Goal: Task Accomplishment & Management: Use online tool/utility

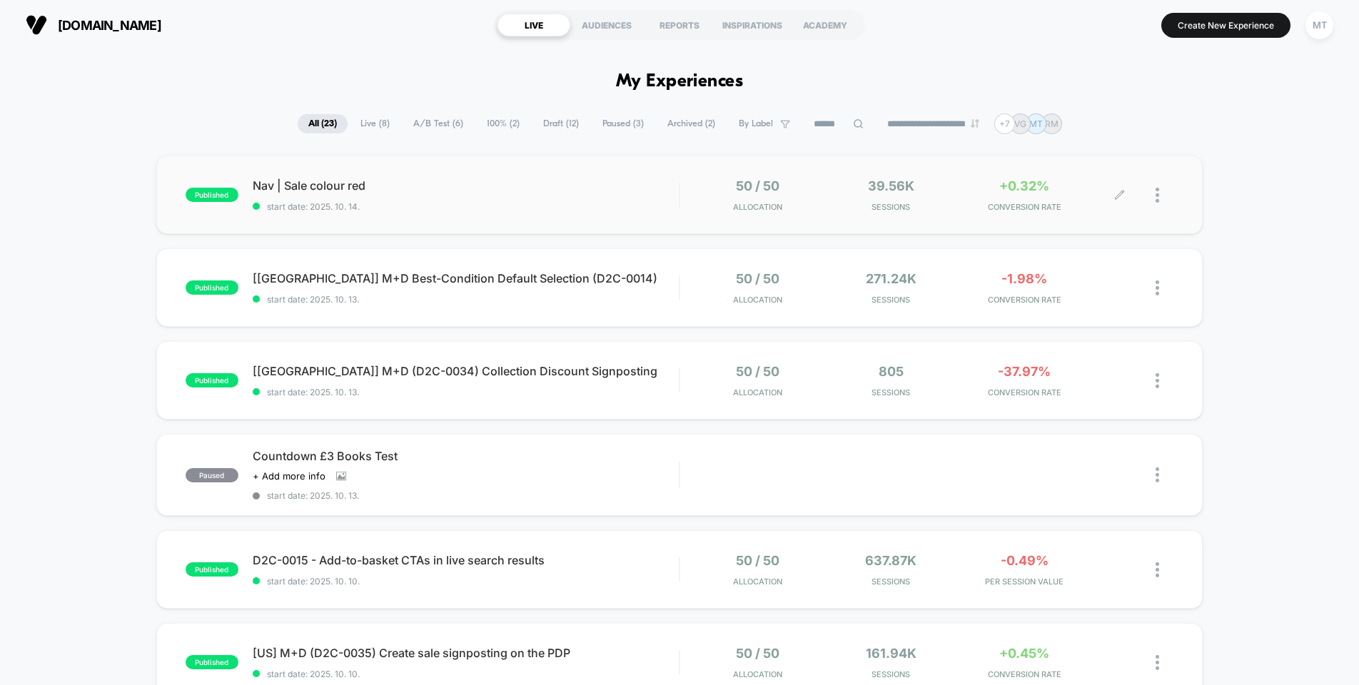
click at [685, 207] on div "50 / 50 Allocation 39.56k Sessions +0.32% CONVERSION RATE" at bounding box center [926, 195] width 493 height 34
click at [489, 124] on span "100% ( 2 )" at bounding box center [503, 123] width 54 height 19
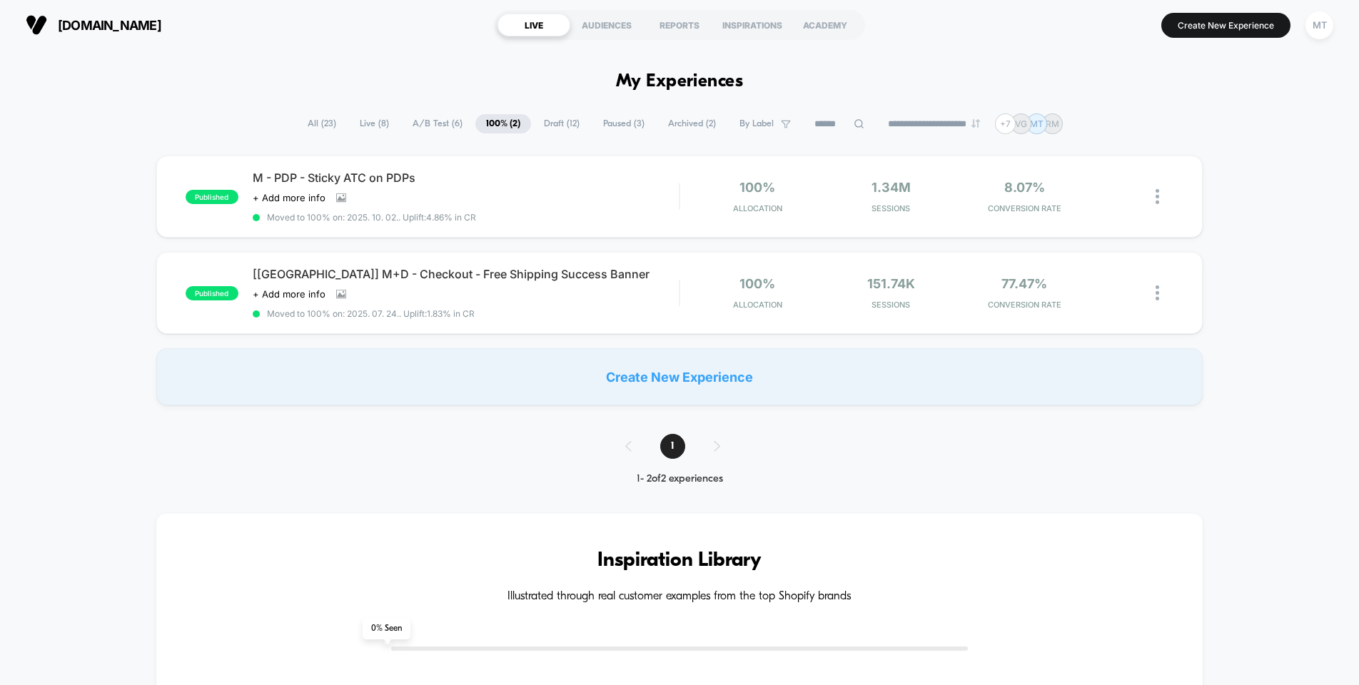
click at [442, 126] on span "A/B Test ( 6 )" at bounding box center [437, 123] width 71 height 19
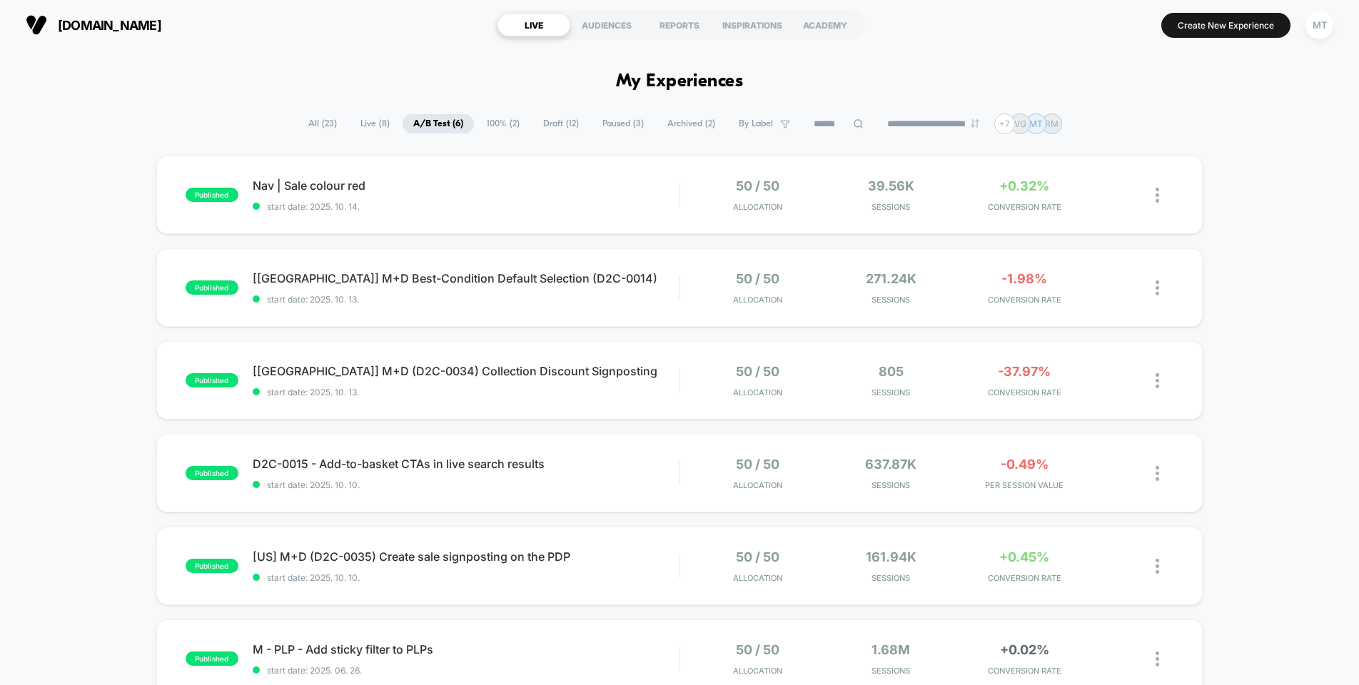
click at [555, 124] on span "Draft ( 12 )" at bounding box center [561, 123] width 57 height 19
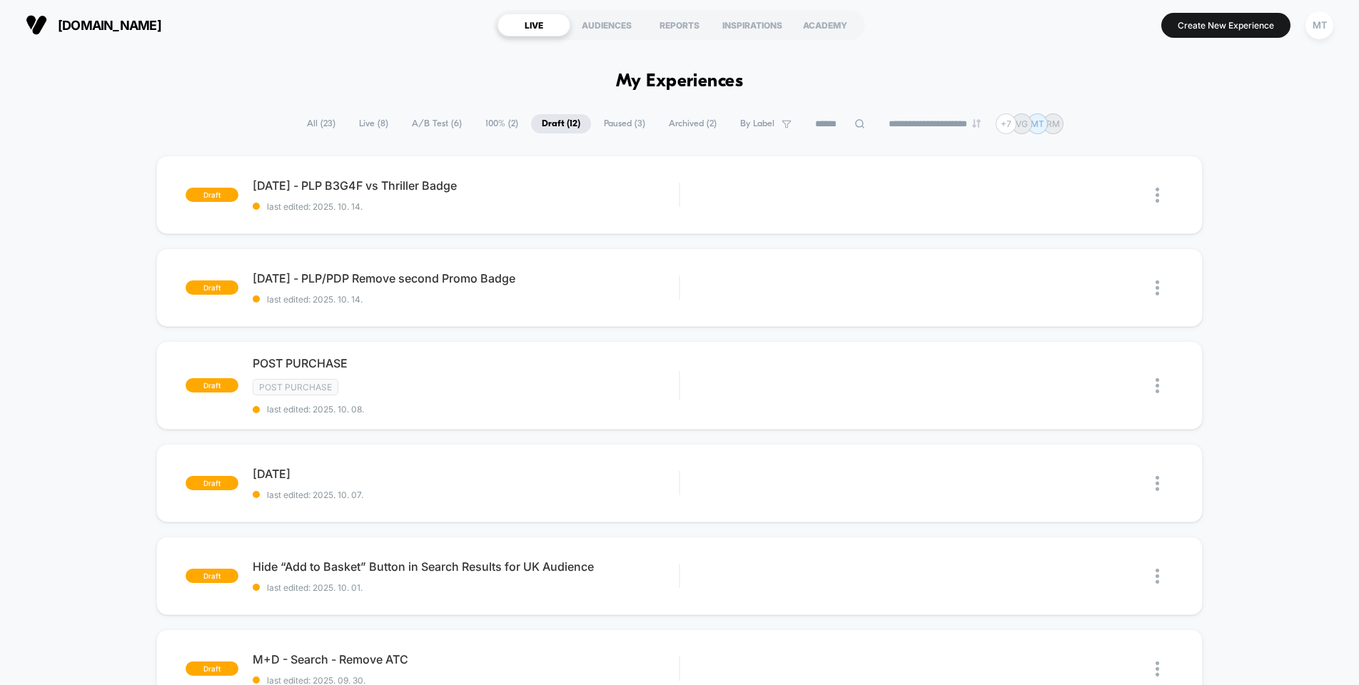
click at [315, 127] on span "All ( 23 )" at bounding box center [321, 123] width 50 height 19
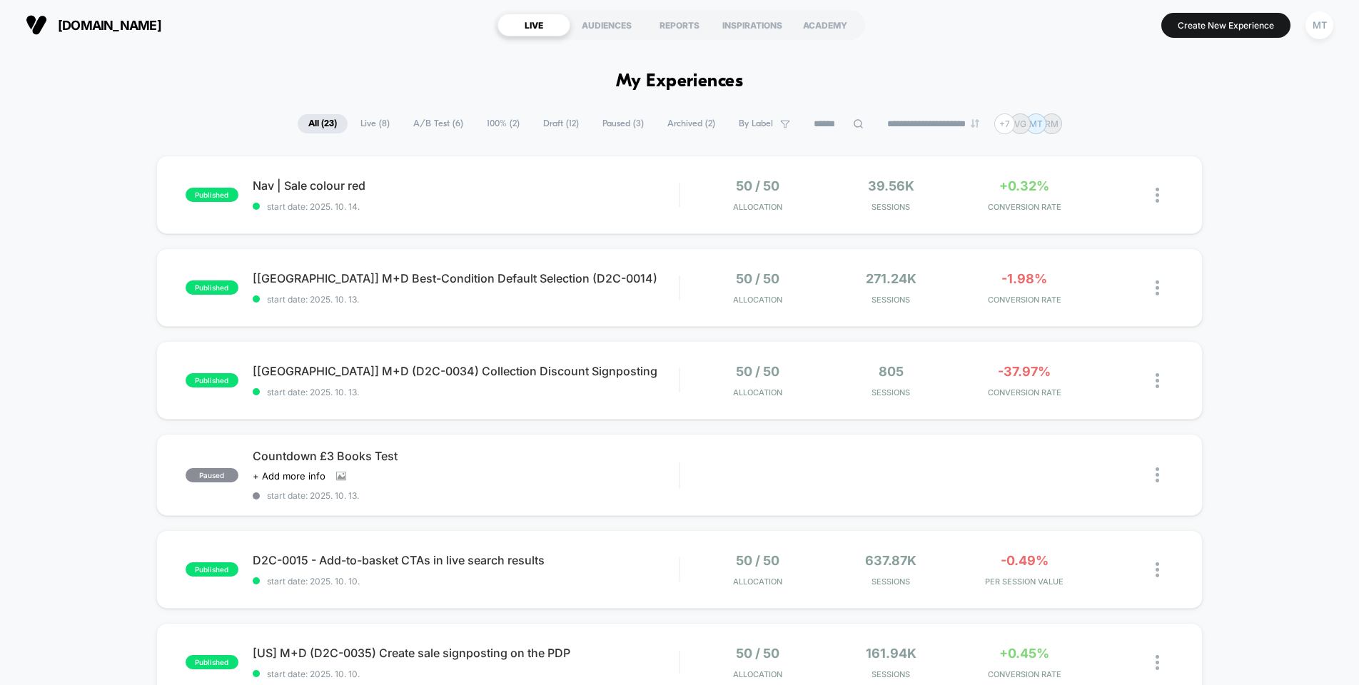
click at [605, 126] on span "Paused ( 3 )" at bounding box center [623, 123] width 63 height 19
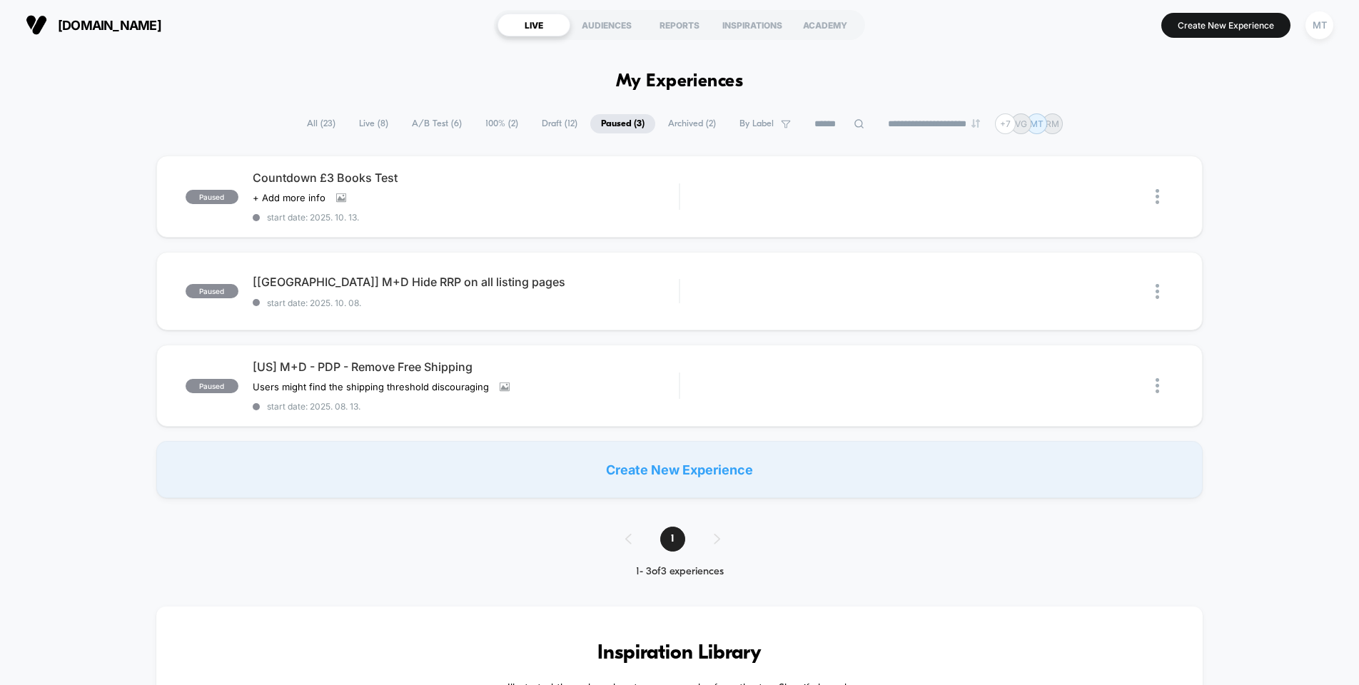
click at [695, 125] on span "Archived ( 2 )" at bounding box center [692, 123] width 69 height 19
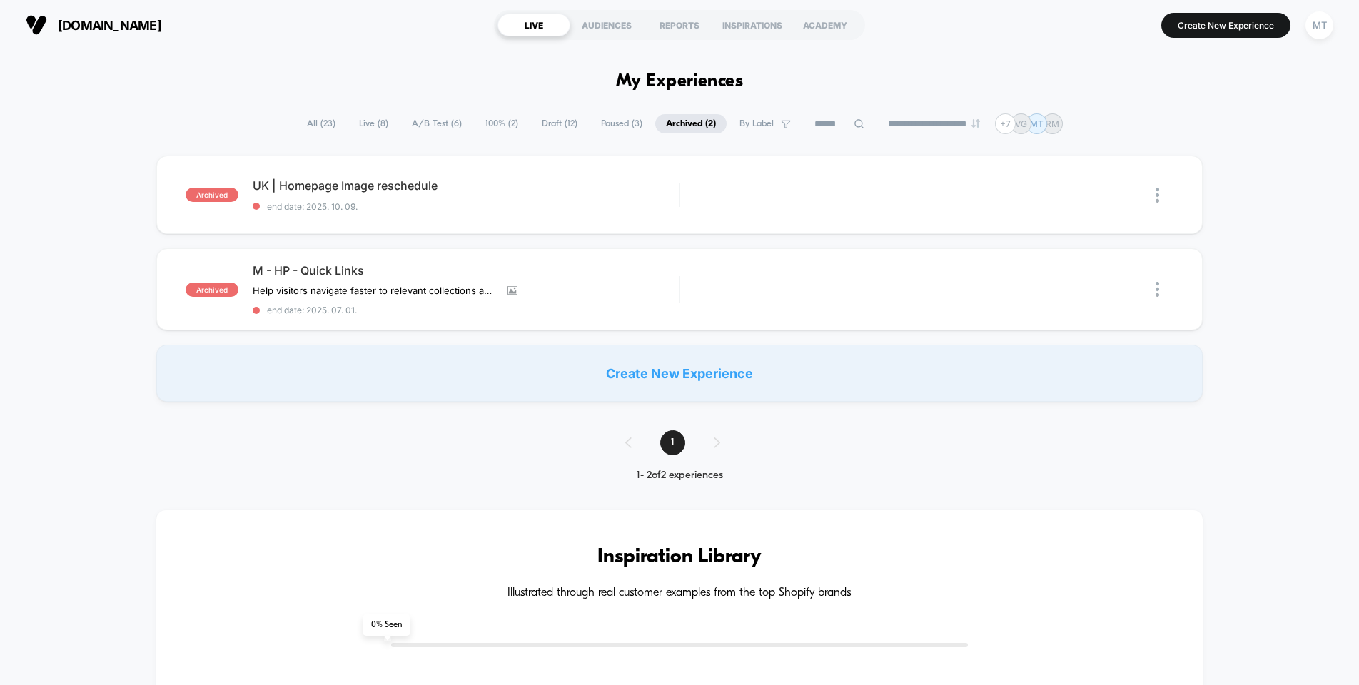
click at [605, 123] on span "Paused ( 3 )" at bounding box center [621, 123] width 63 height 19
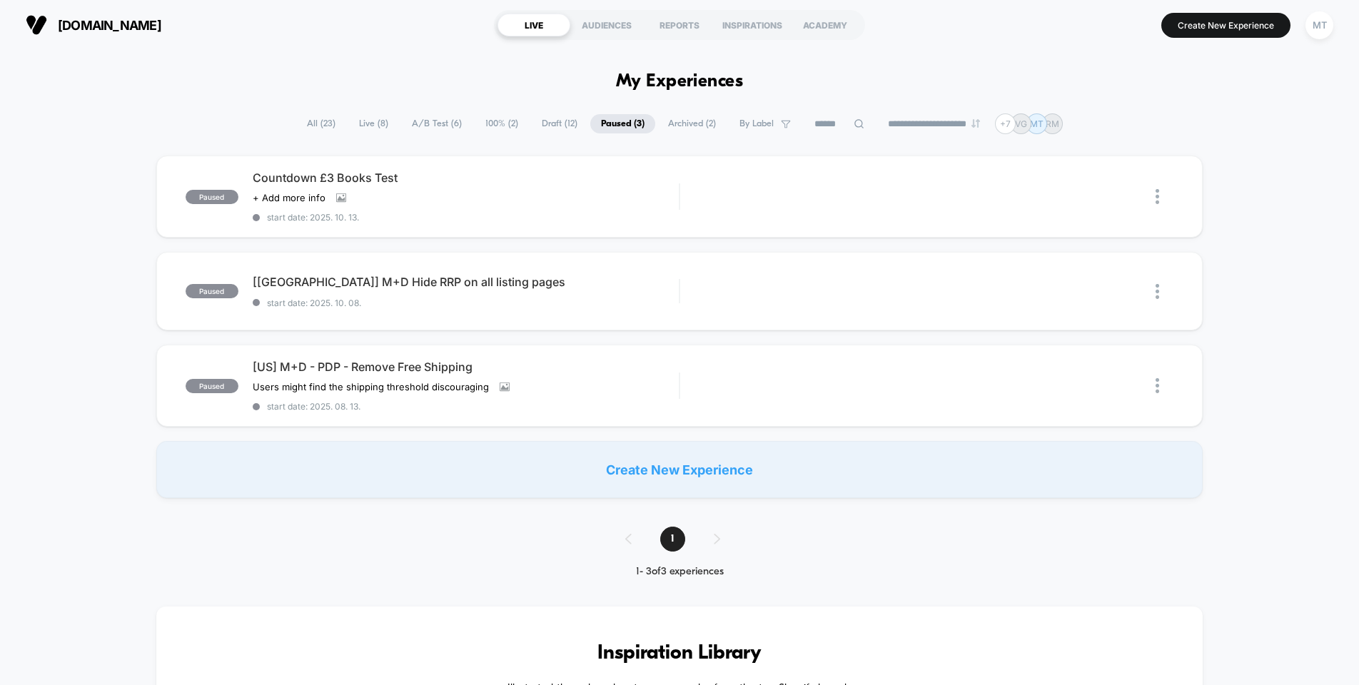
click at [558, 129] on span "Draft ( 12 )" at bounding box center [559, 123] width 57 height 19
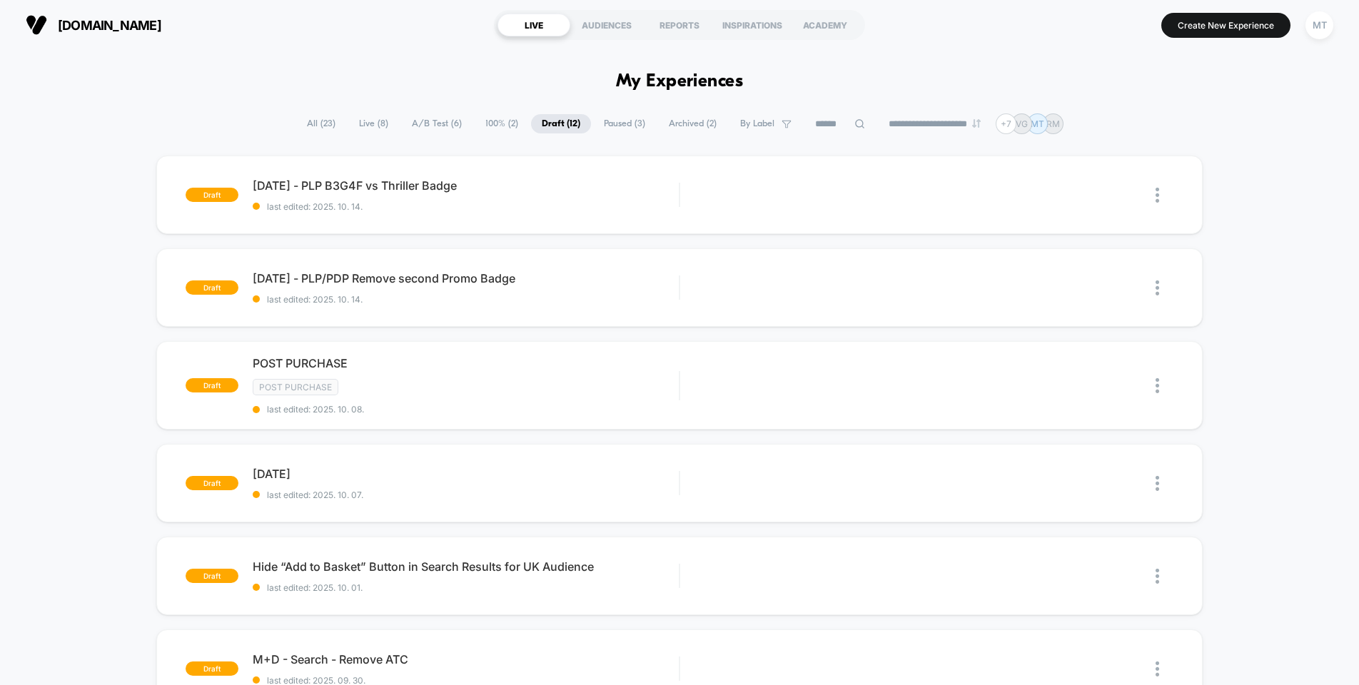
click at [366, 118] on span "Live ( 8 )" at bounding box center [373, 123] width 51 height 19
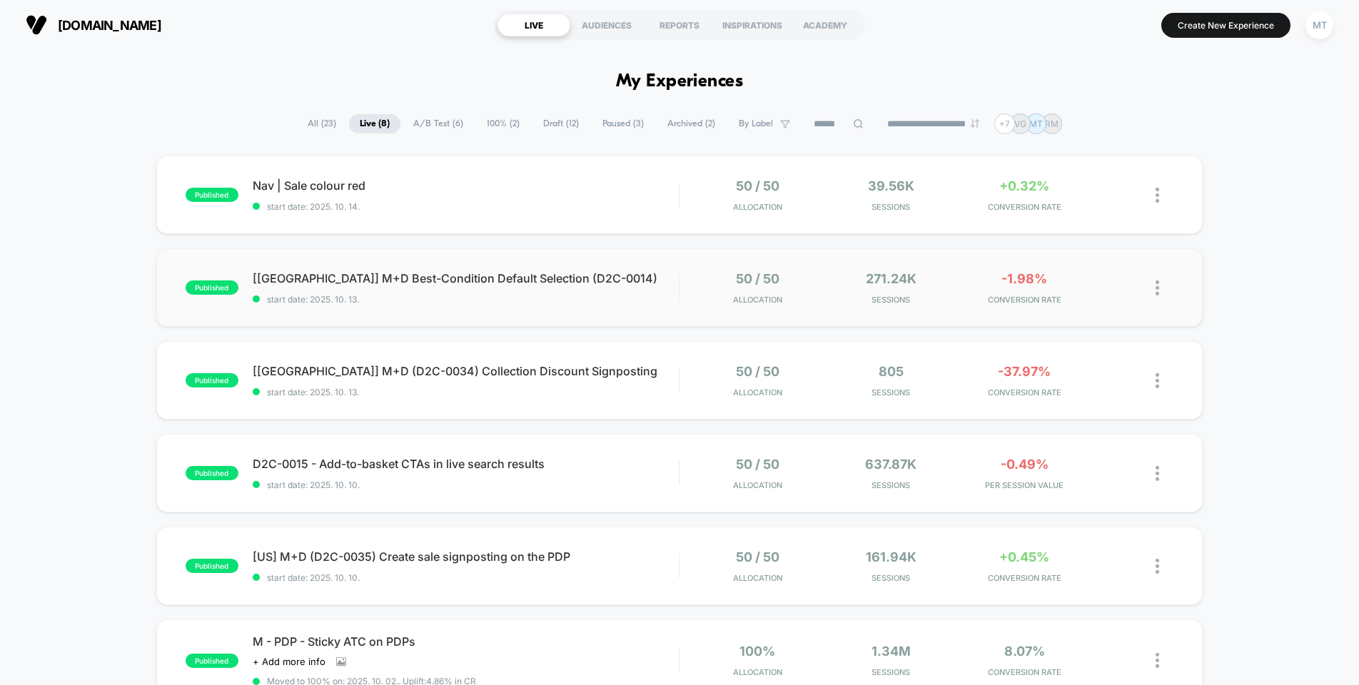
click at [1046, 293] on img at bounding box center [1158, 288] width 4 height 15
click at [1046, 310] on div "Preview Link" at bounding box center [1084, 305] width 129 height 32
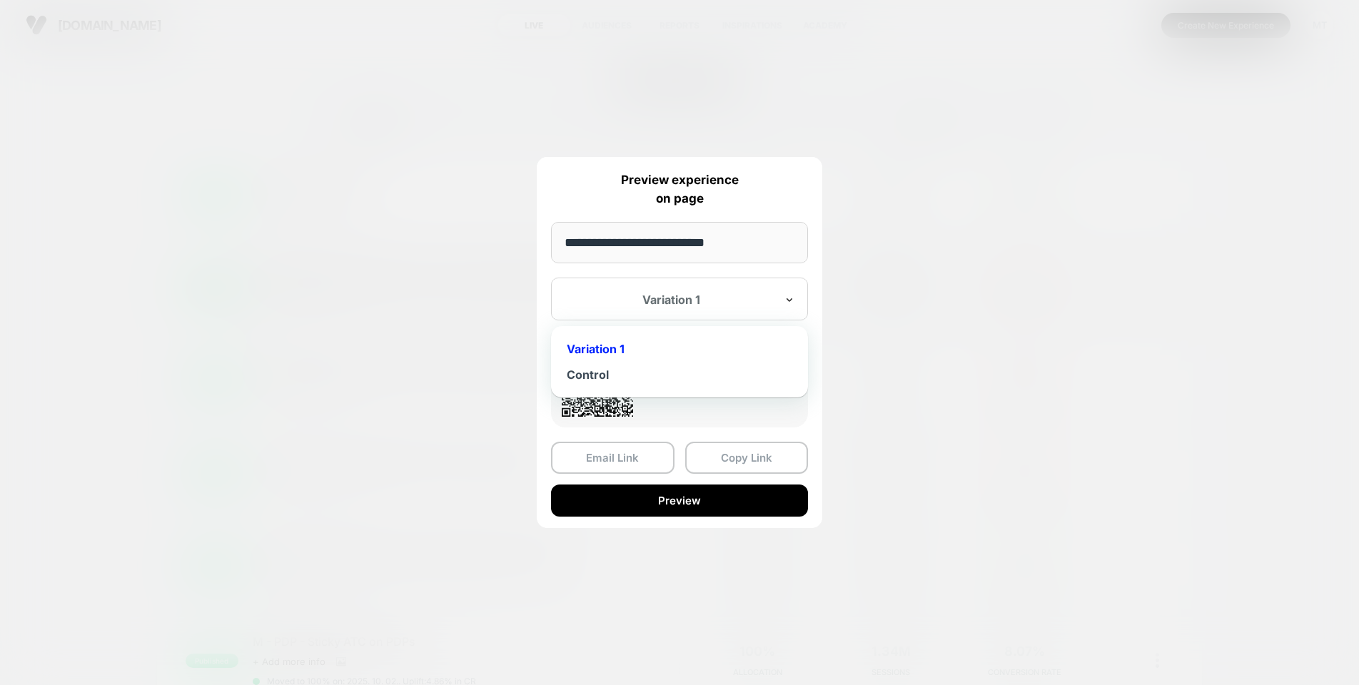
click at [792, 293] on icon at bounding box center [790, 300] width 10 height 14
type input "*"
click at [918, 360] on div at bounding box center [679, 342] width 1359 height 685
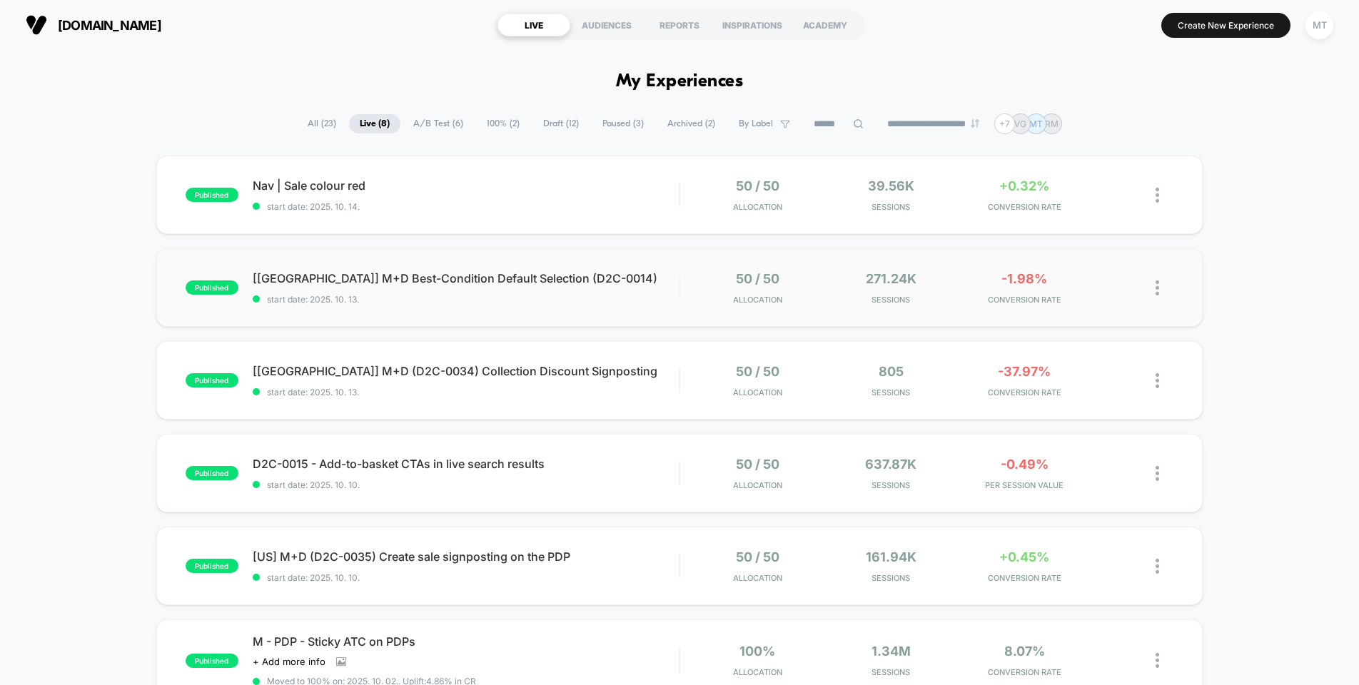
click at [1046, 289] on img at bounding box center [1158, 288] width 4 height 15
click at [1046, 311] on div "Preview Link" at bounding box center [1084, 305] width 129 height 32
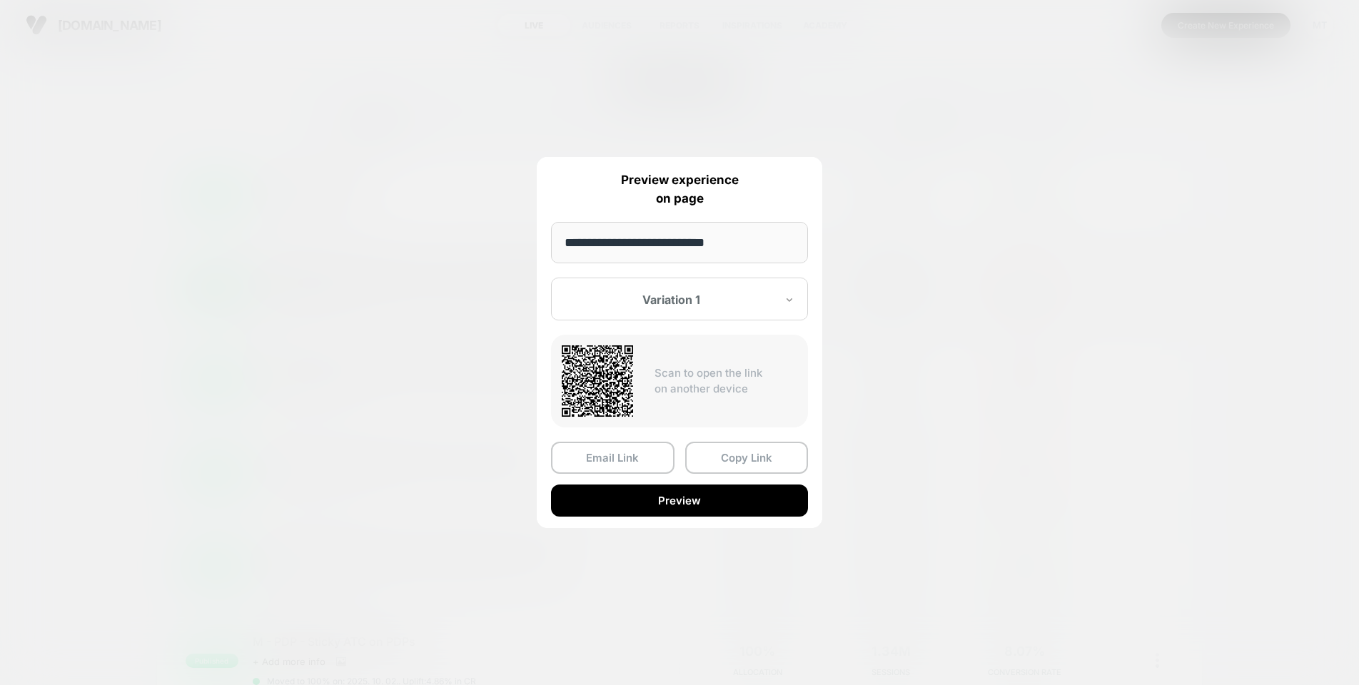
click at [787, 297] on icon at bounding box center [790, 300] width 10 height 14
click at [443, 346] on div at bounding box center [679, 342] width 1359 height 685
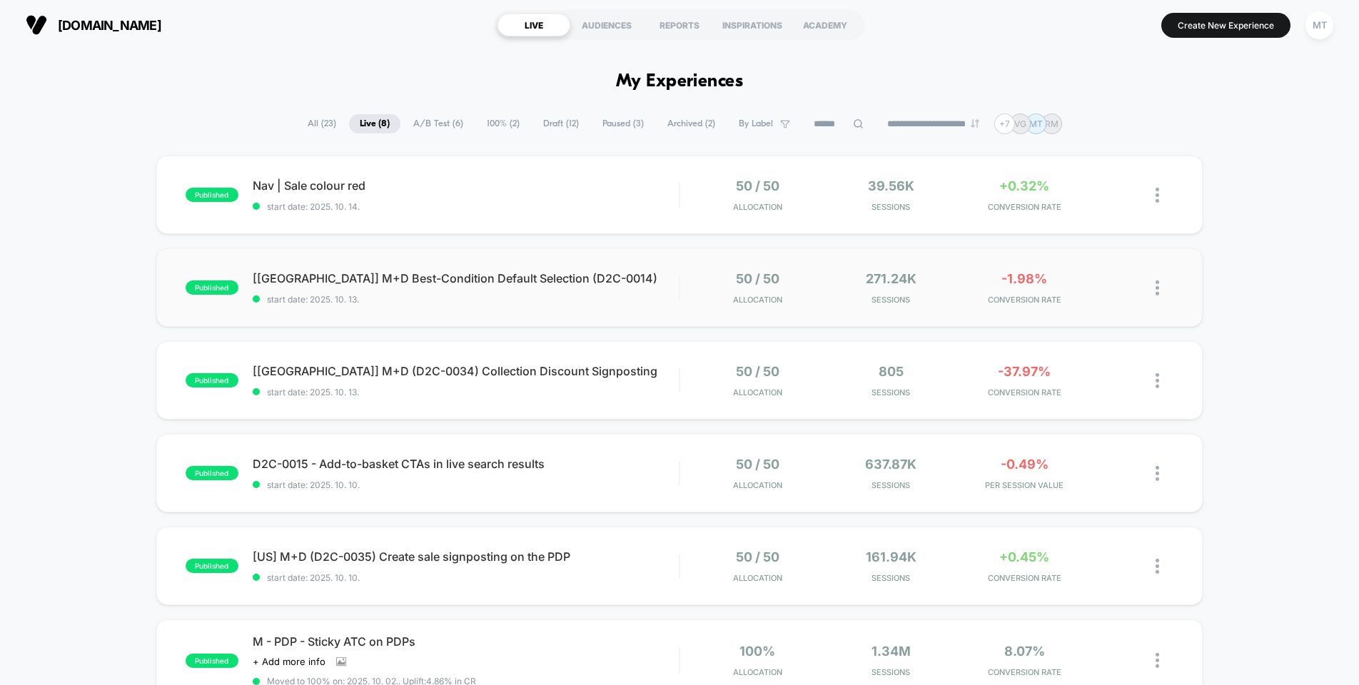
click at [1046, 291] on img at bounding box center [1158, 288] width 4 height 15
click at [1046, 302] on div "Preview Link" at bounding box center [1084, 305] width 129 height 32
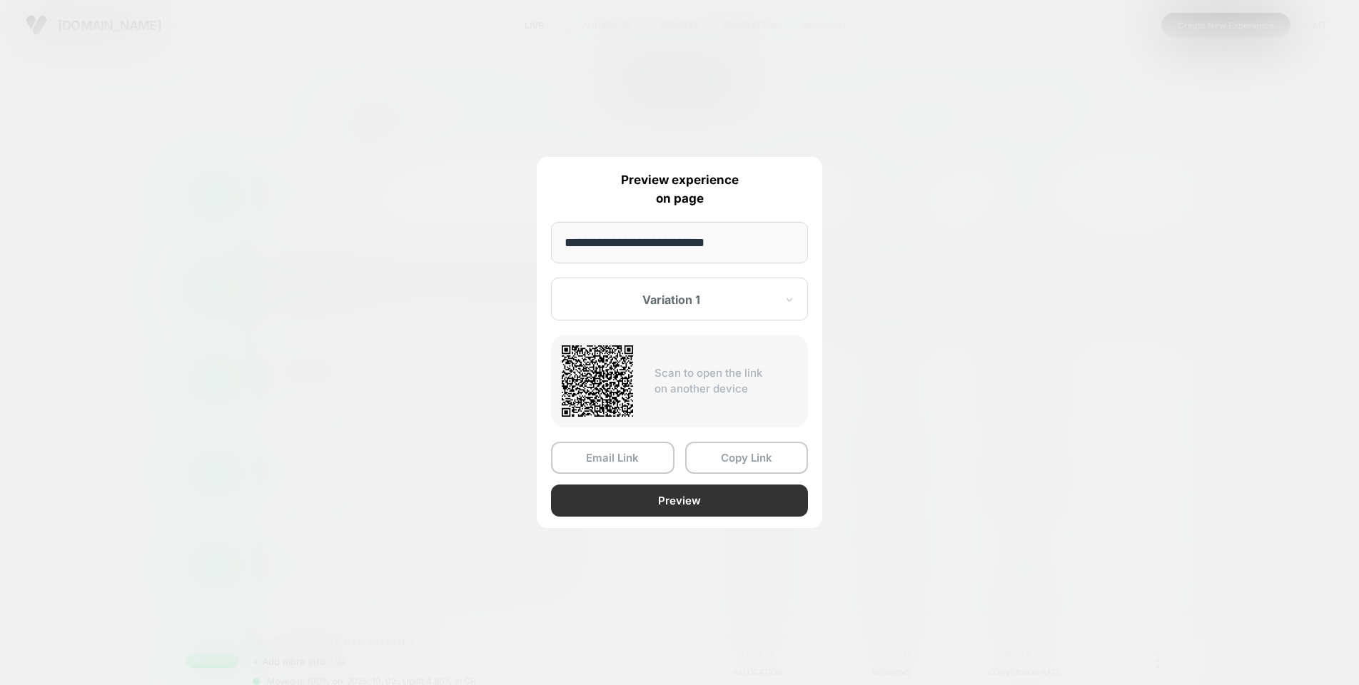
click at [657, 500] on button "Preview" at bounding box center [679, 501] width 257 height 32
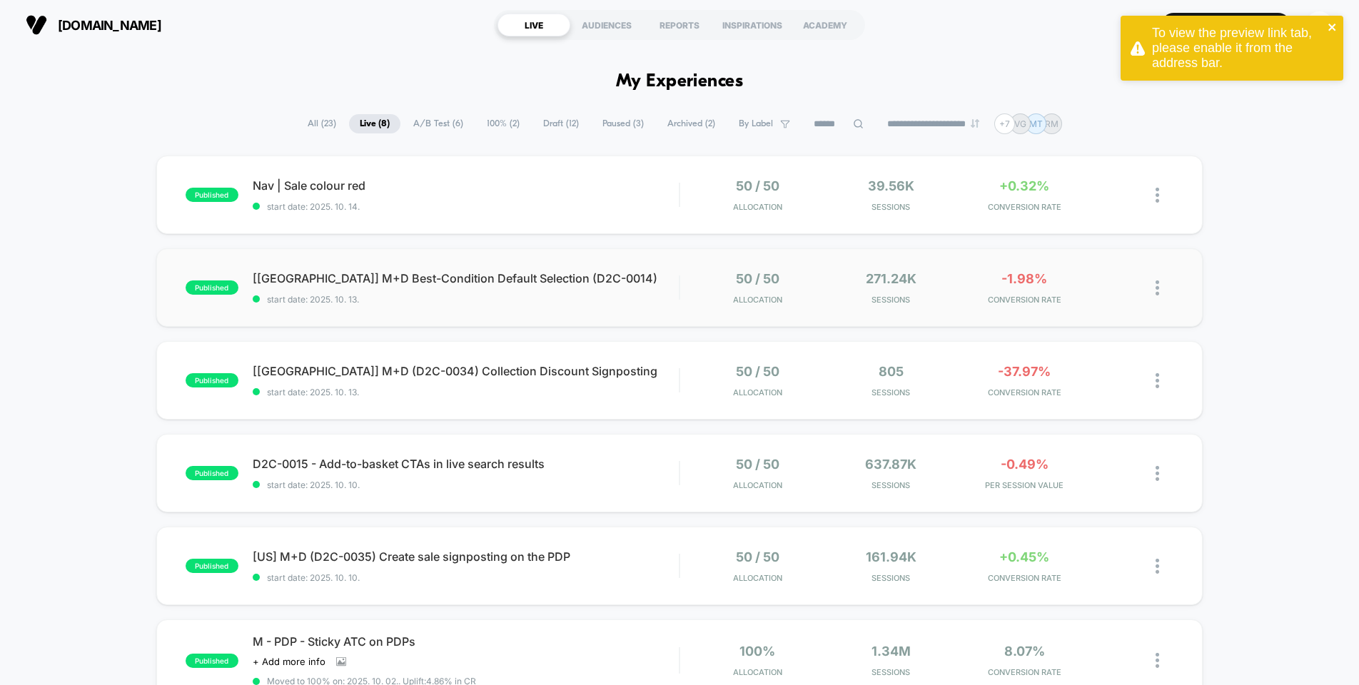
click at [1046, 29] on icon "close" at bounding box center [1332, 27] width 7 height 7
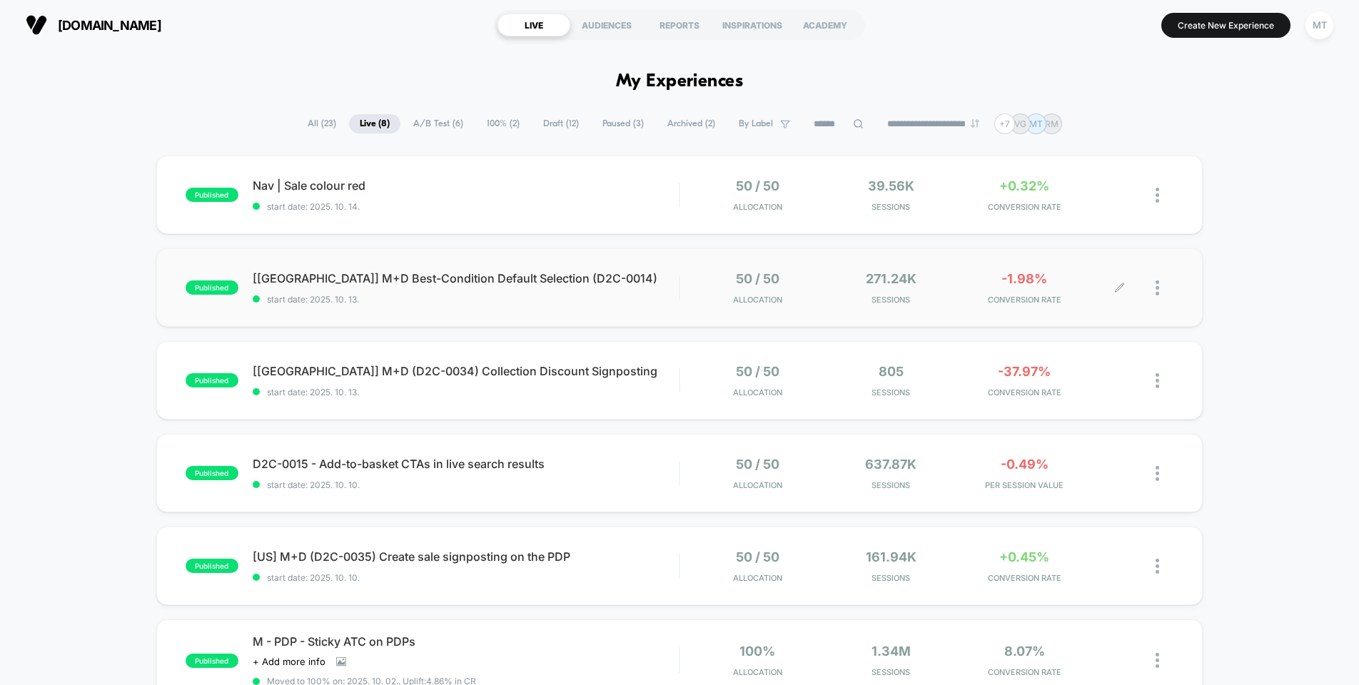
click at [1046, 288] on div at bounding box center [1165, 288] width 18 height 34
click at [1046, 302] on div "Preview Link" at bounding box center [1084, 305] width 129 height 32
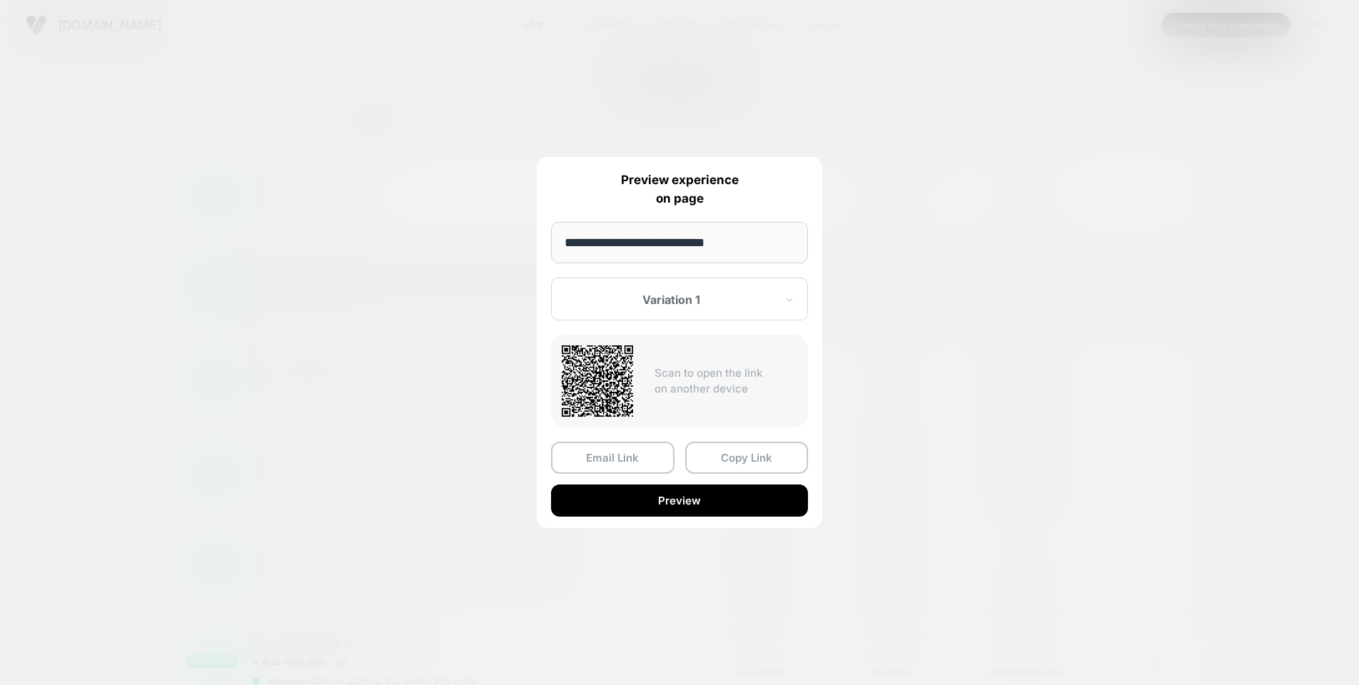
click at [750, 243] on input "**********" at bounding box center [679, 242] width 257 height 41
click at [750, 465] on button "Copy Link" at bounding box center [747, 458] width 124 height 32
